Goal: Task Accomplishment & Management: Manage account settings

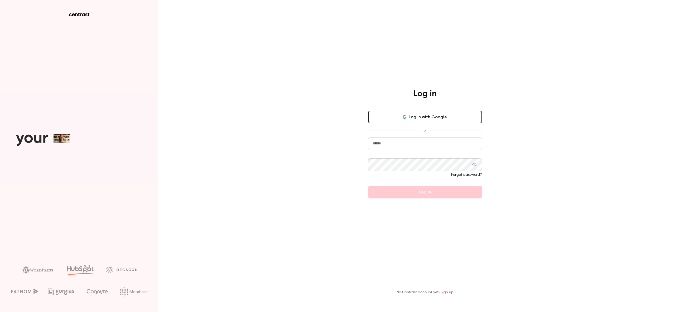
click at [392, 142] on input "email" at bounding box center [425, 143] width 114 height 13
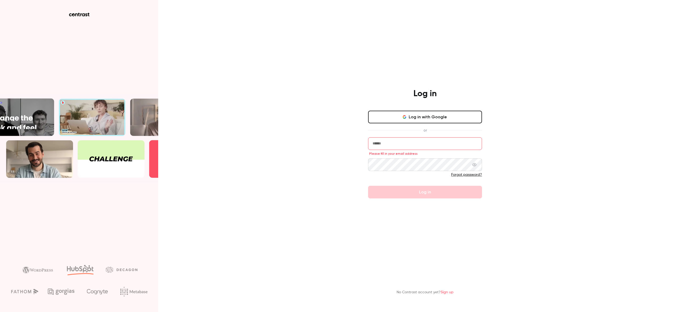
type input "**********"
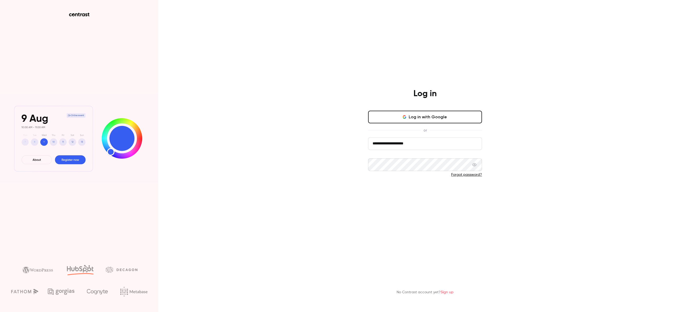
click at [397, 187] on button "Log in" at bounding box center [425, 192] width 114 height 13
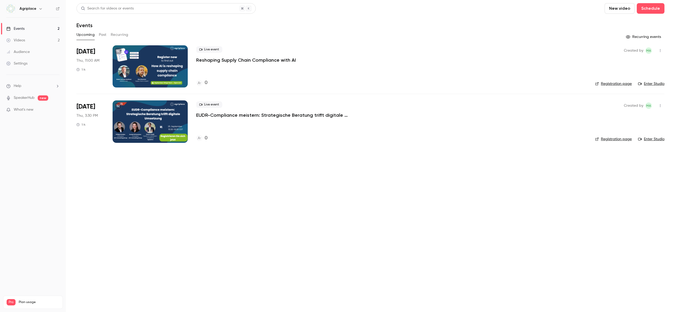
click at [30, 64] on link "Settings" at bounding box center [33, 64] width 66 height 12
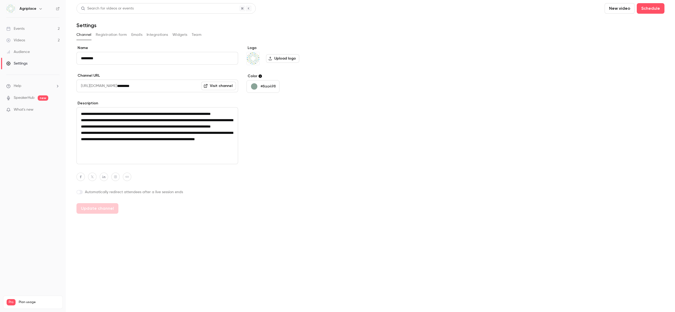
click at [36, 88] on li "Help" at bounding box center [32, 86] width 53 height 6
click at [36, 62] on div at bounding box center [337, 156] width 675 height 312
click at [18, 65] on div "Settings" at bounding box center [16, 63] width 21 height 5
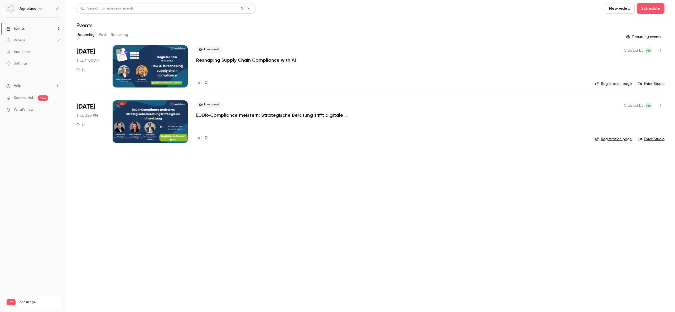
click at [619, 84] on link "Registration page" at bounding box center [613, 83] width 37 height 5
